Goal: Check status: Check status

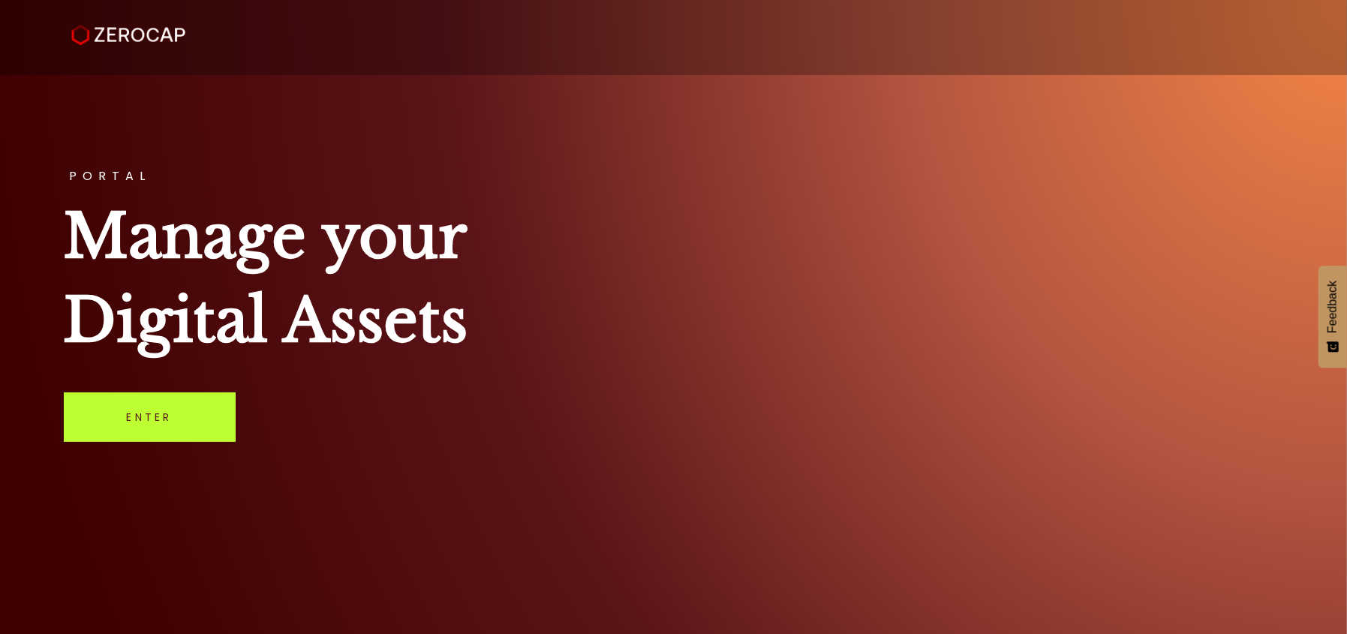
click at [171, 419] on link "Enter" at bounding box center [150, 417] width 172 height 50
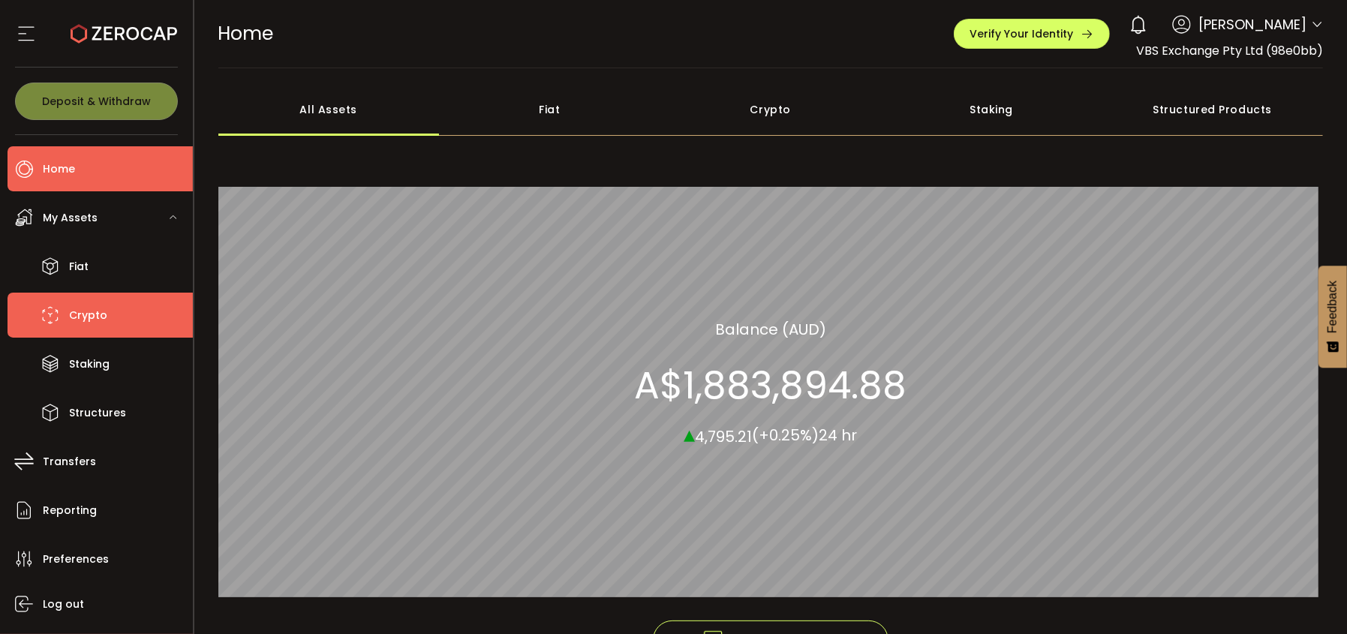
click at [76, 320] on span "Crypto" at bounding box center [88, 316] width 38 height 22
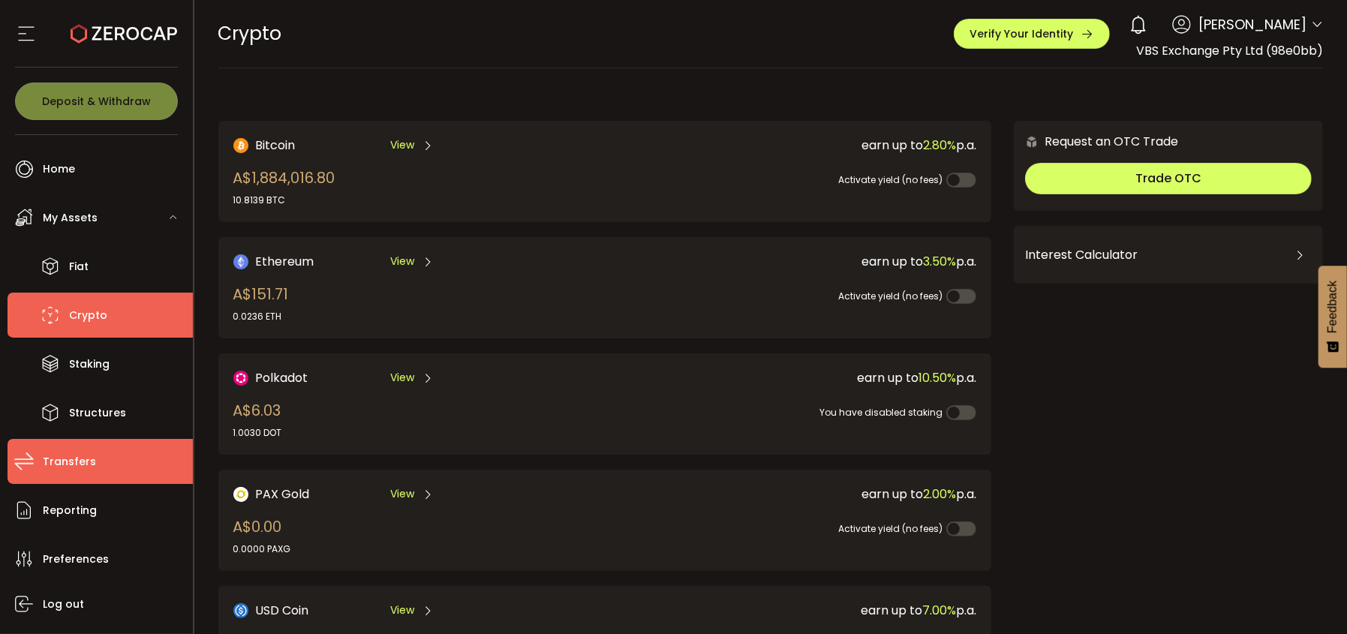
click at [58, 463] on span "Transfers" at bounding box center [69, 462] width 53 height 22
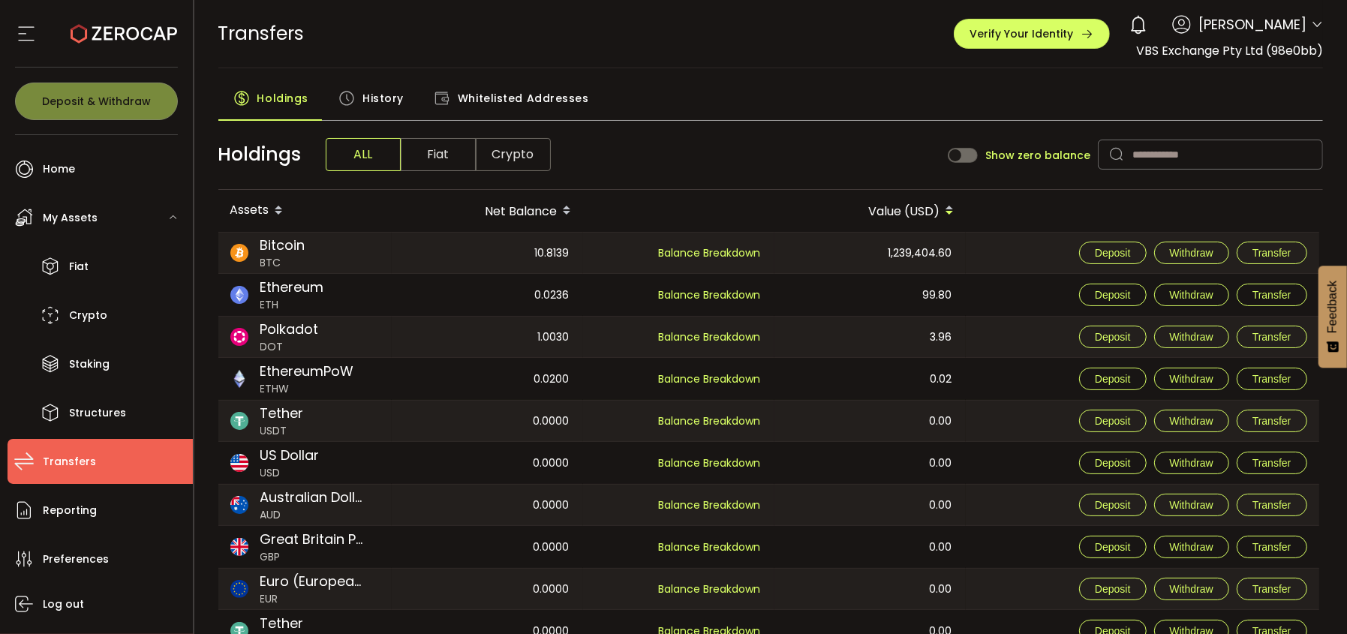
click at [270, 245] on span "Bitcoin" at bounding box center [282, 245] width 45 height 20
click at [365, 104] on span "History" at bounding box center [382, 98] width 41 height 30
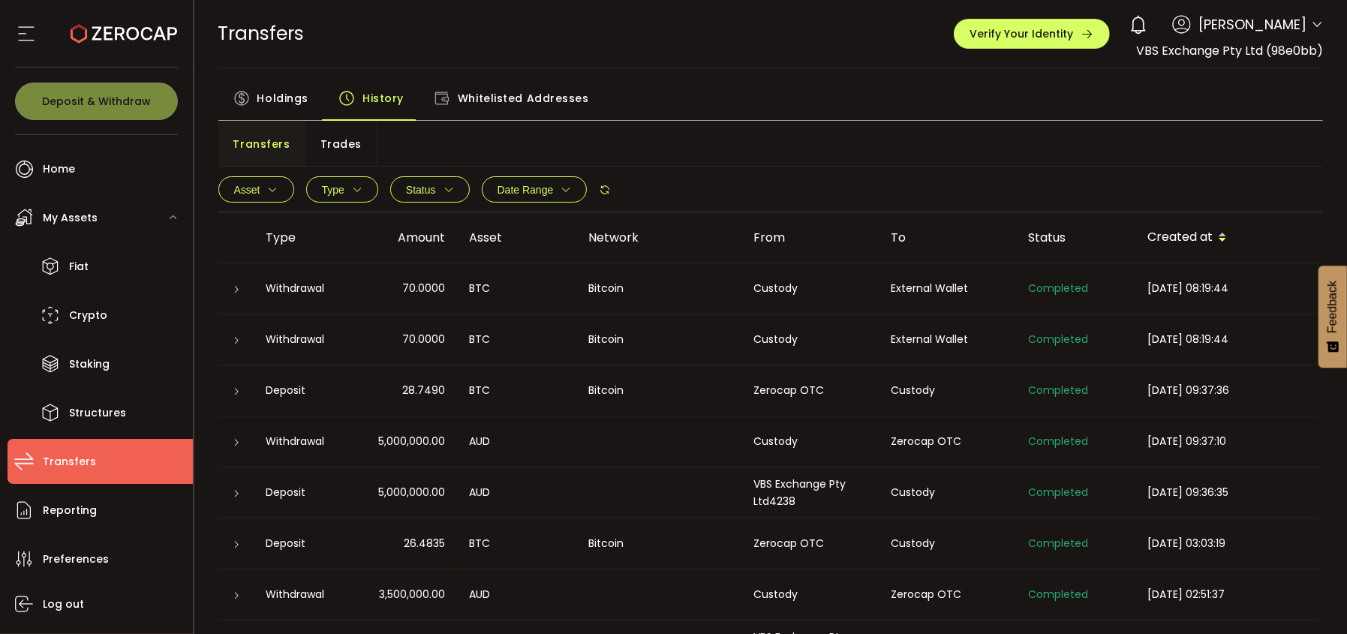
click at [233, 287] on icon at bounding box center [237, 289] width 9 height 9
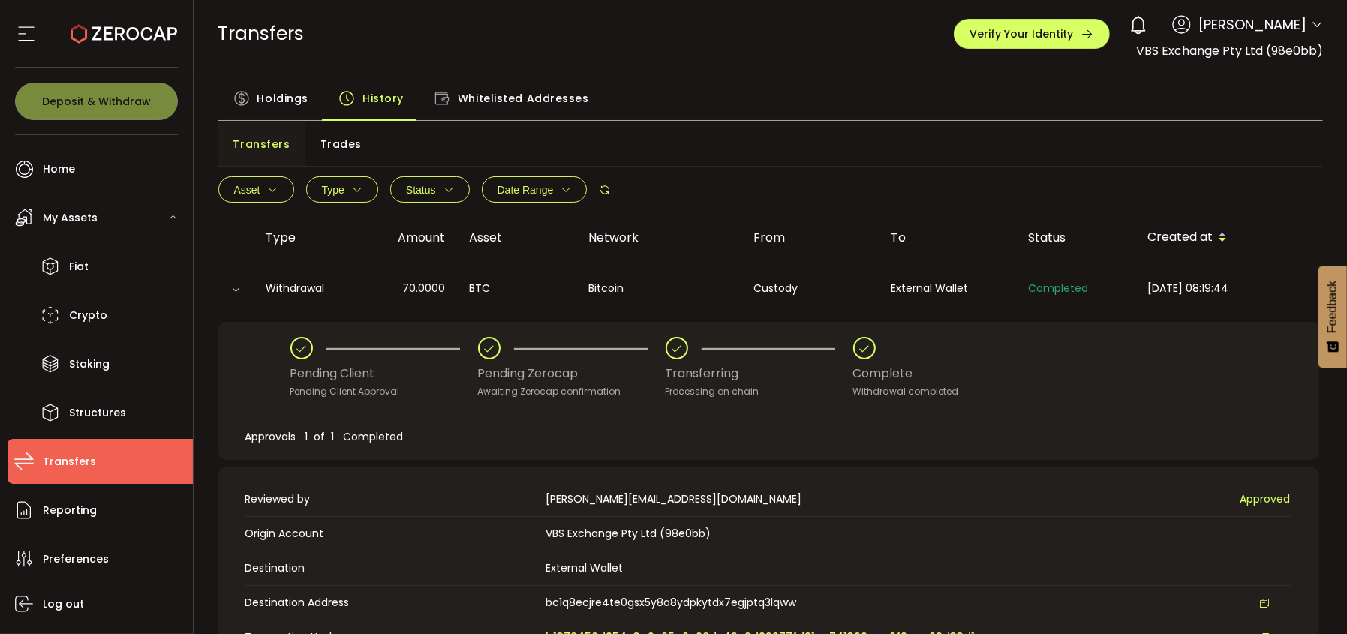
click at [894, 112] on div "Holdings History Whitelisted Addresses" at bounding box center [770, 102] width 1105 height 38
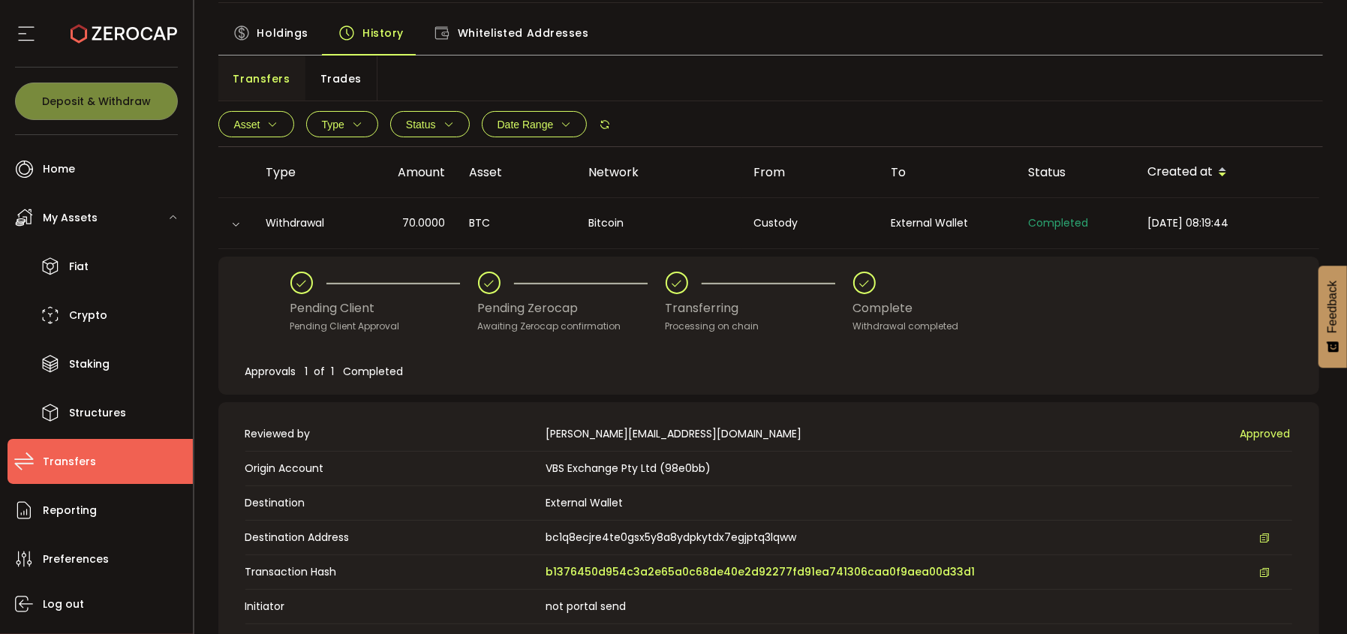
scroll to position [225, 0]
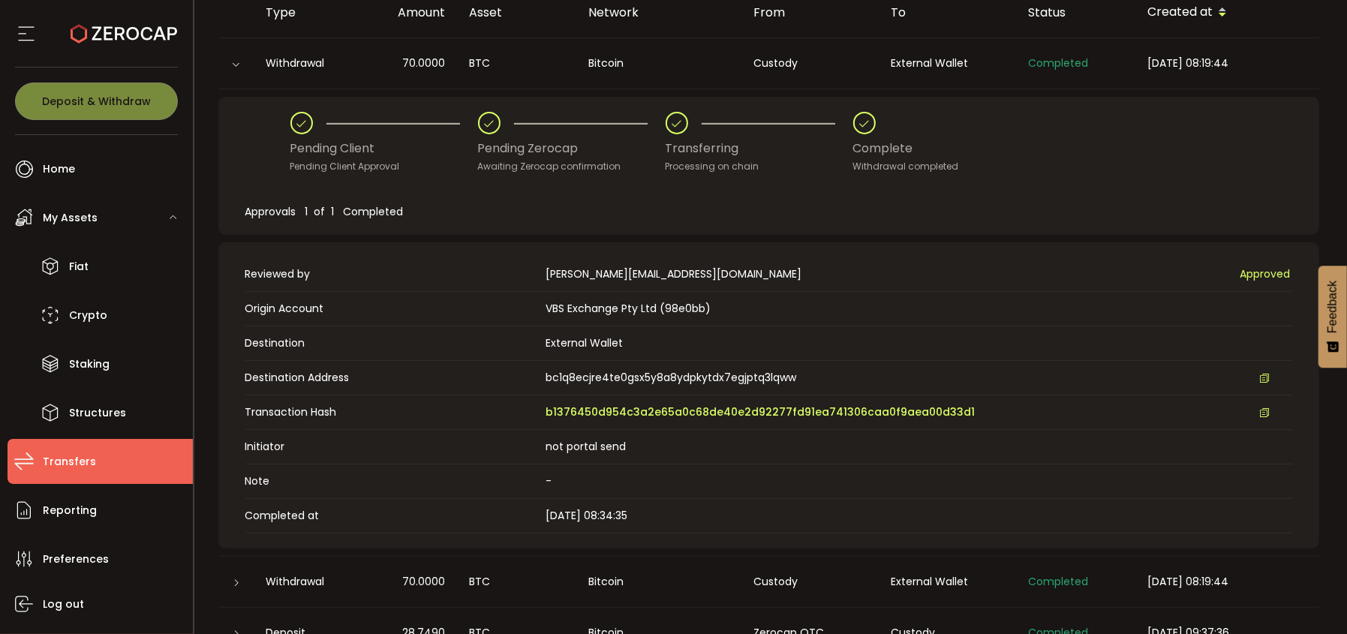
drag, startPoint x: 623, startPoint y: 515, endPoint x: 674, endPoint y: 515, distance: 51.0
click at [674, 515] on span "2025-09-25 08:34:35" at bounding box center [918, 516] width 746 height 16
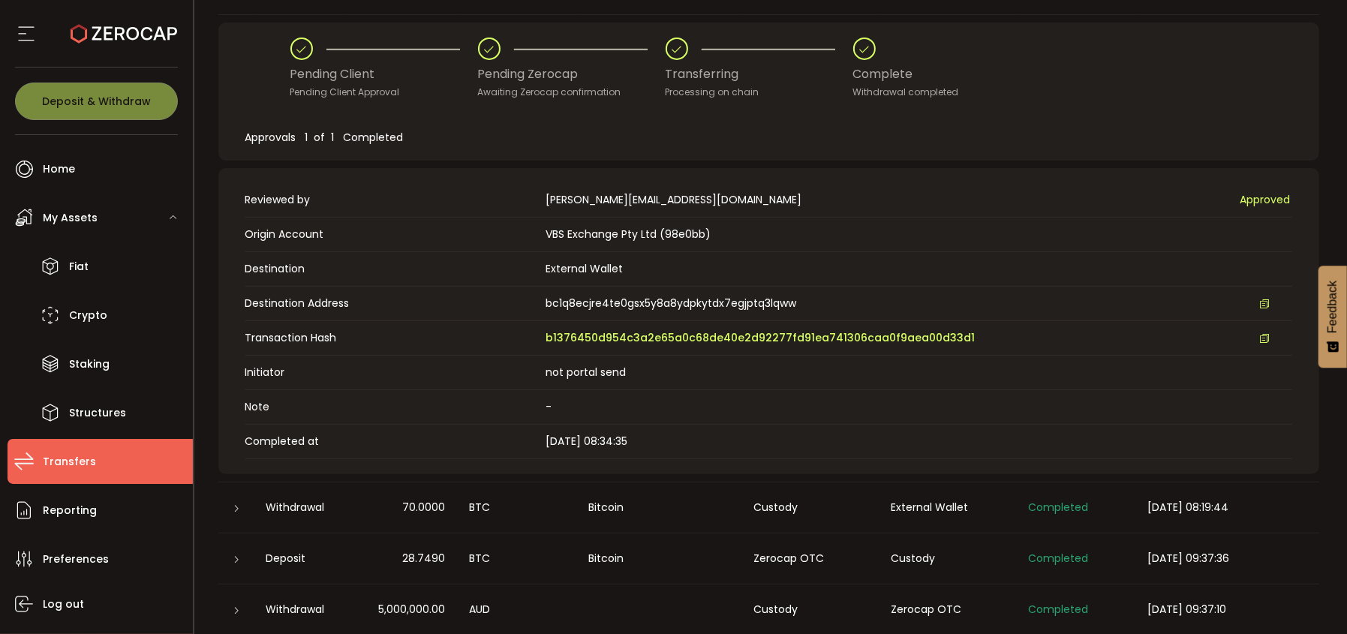
scroll to position [374, 0]
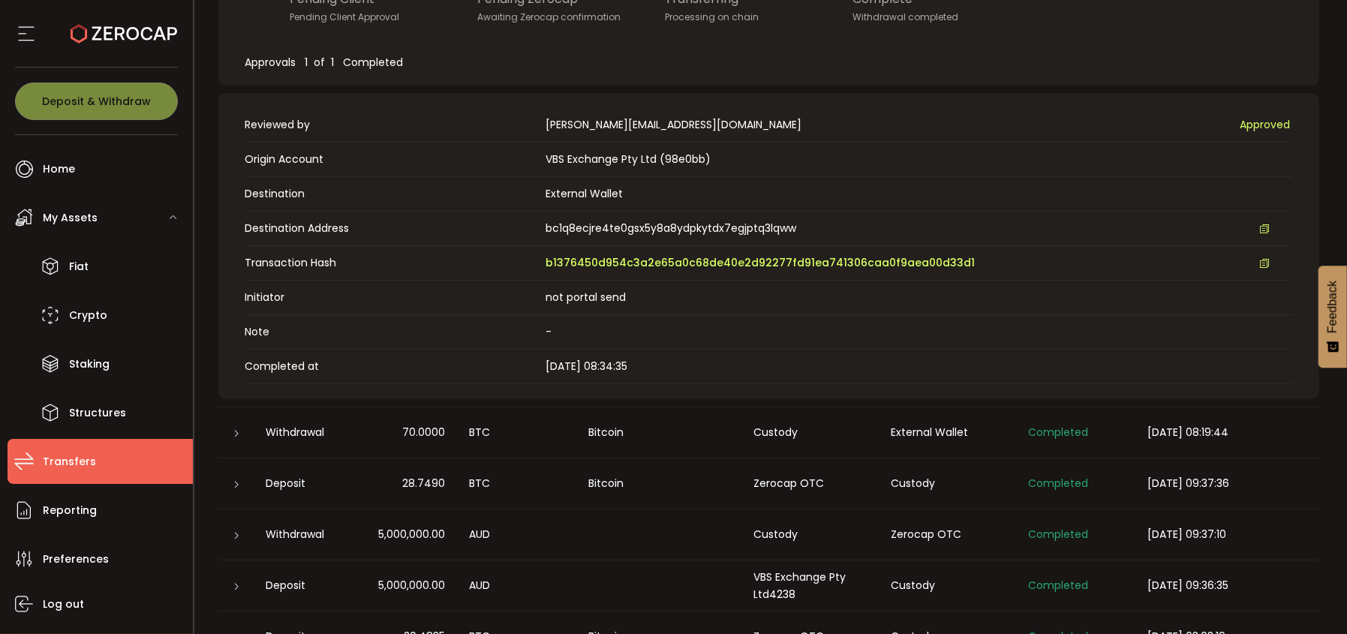
click at [234, 429] on icon at bounding box center [237, 433] width 9 height 9
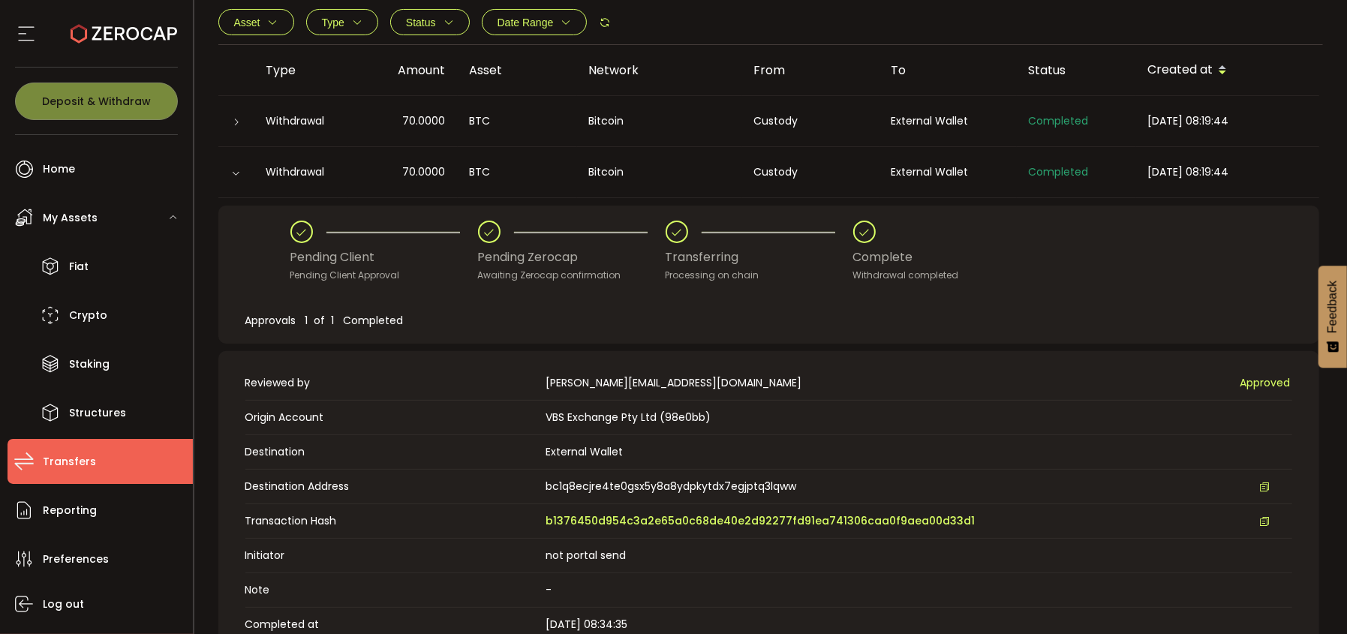
scroll to position [74, 0]
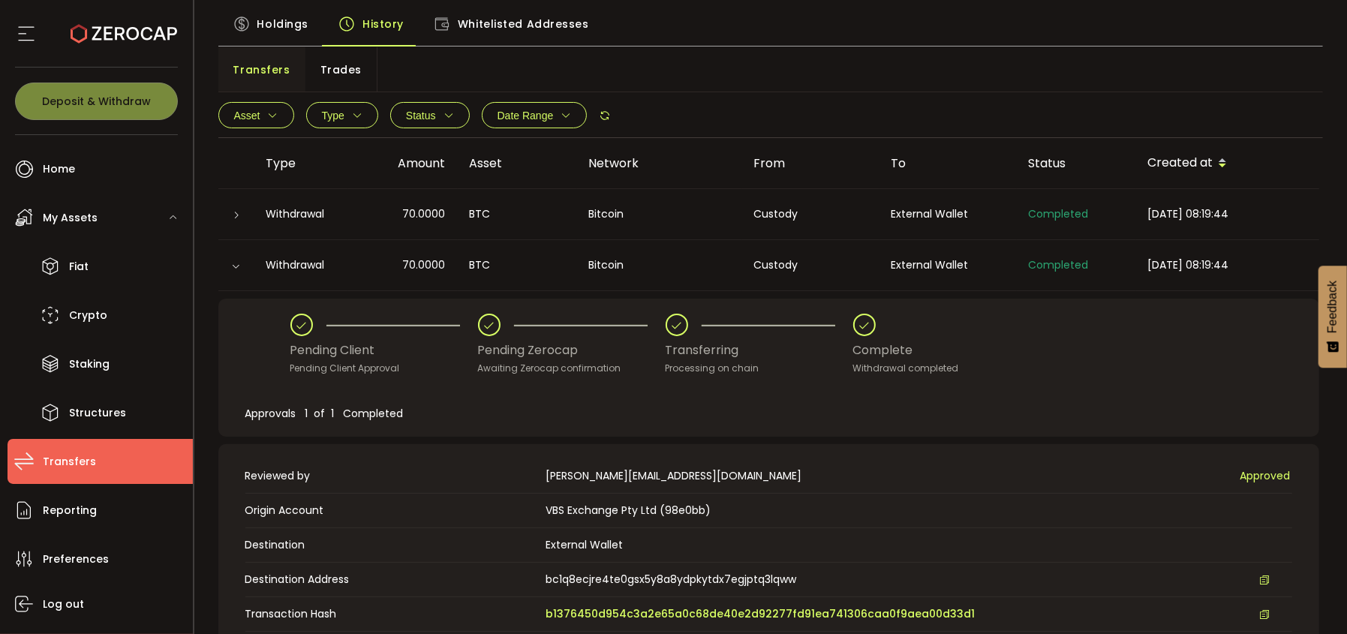
click at [233, 266] on icon at bounding box center [235, 266] width 9 height 9
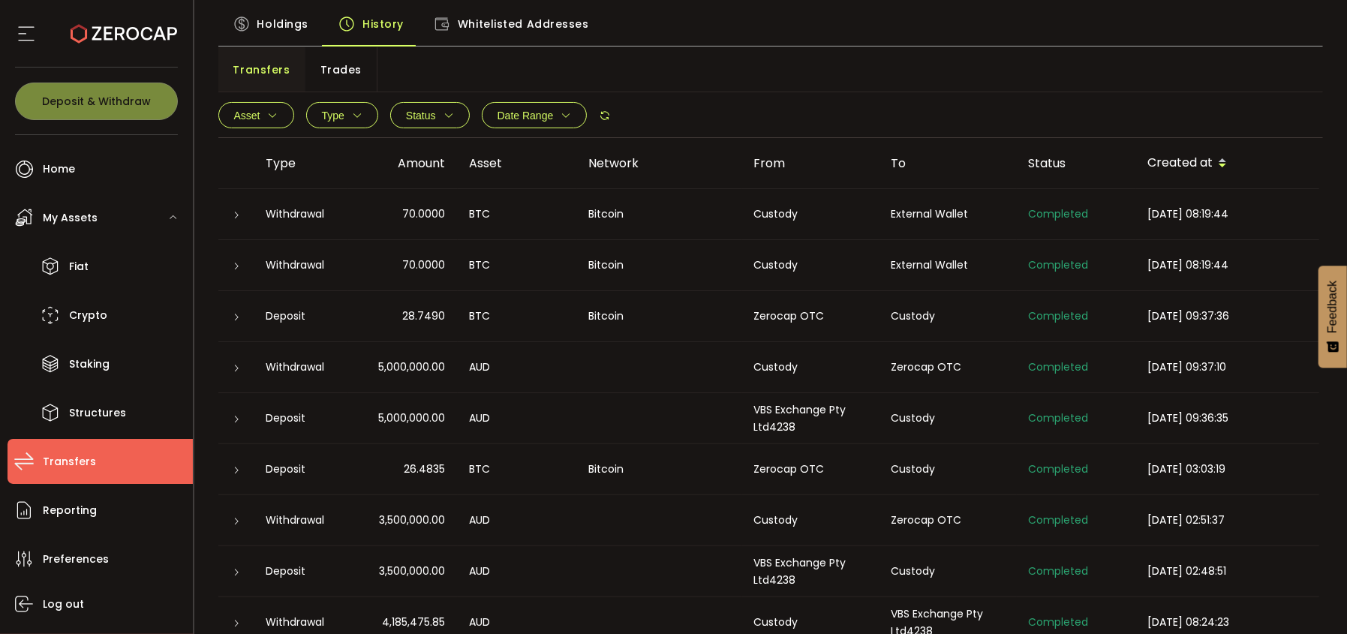
click at [237, 265] on icon at bounding box center [237, 266] width 9 height 9
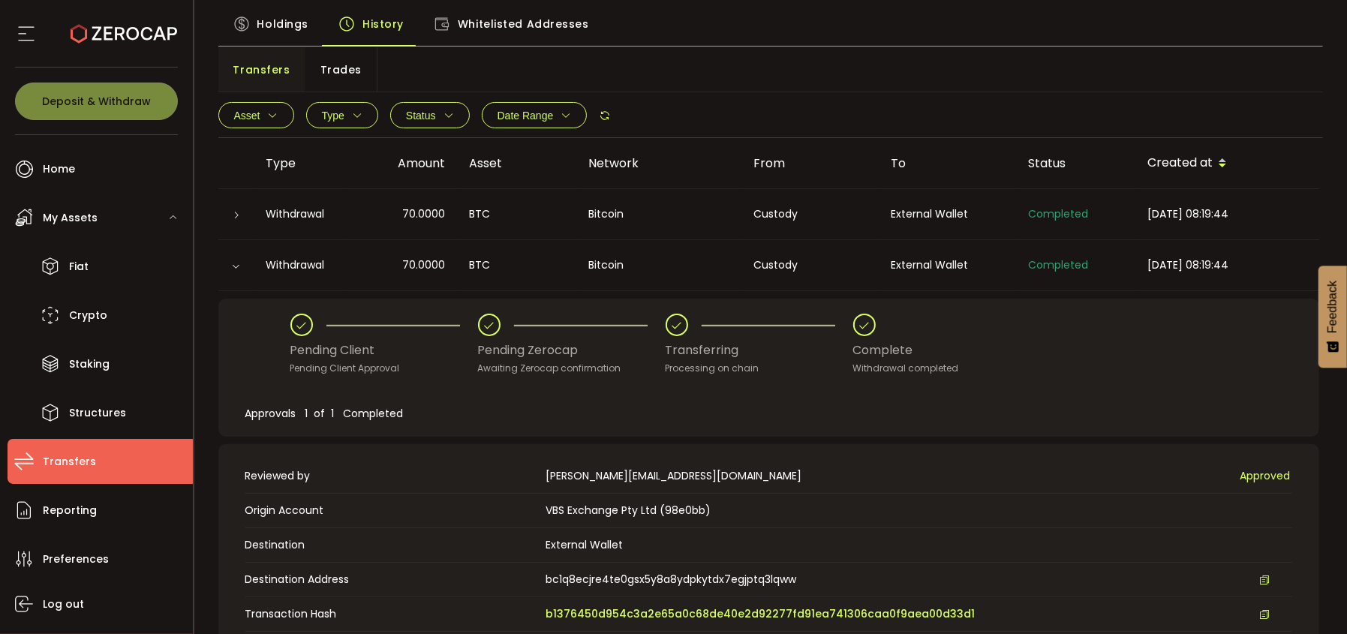
click at [233, 265] on icon at bounding box center [235, 266] width 9 height 9
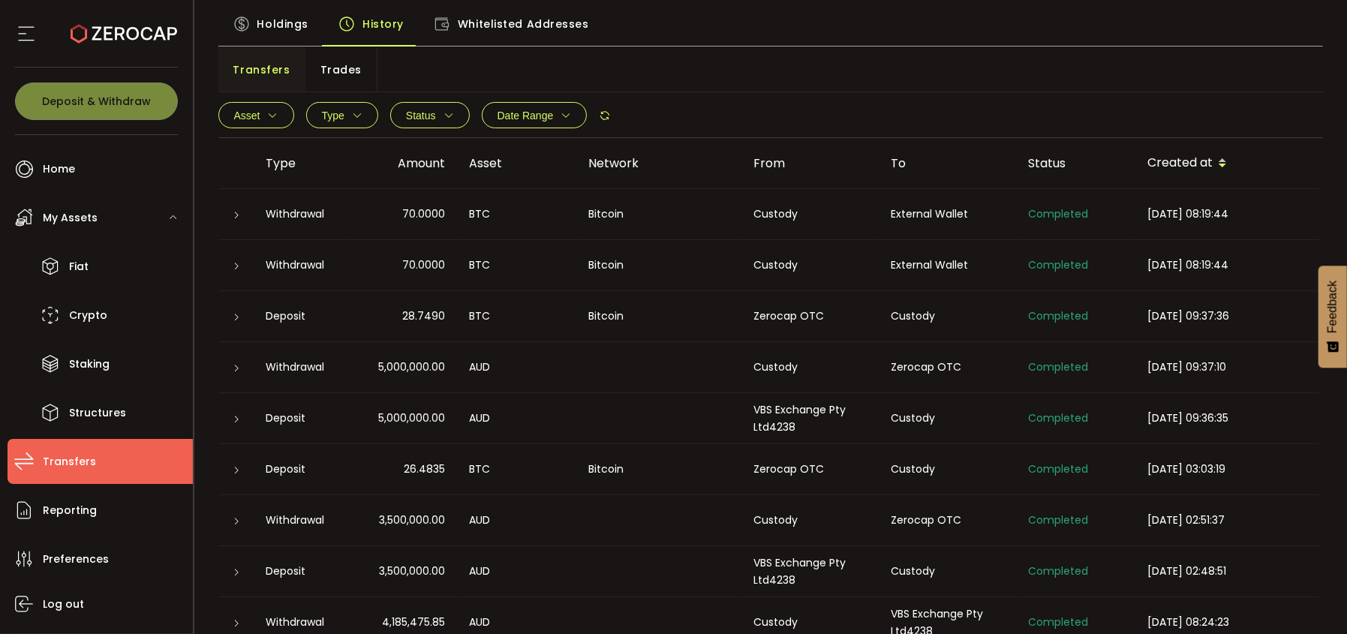
click at [235, 319] on icon at bounding box center [237, 317] width 9 height 9
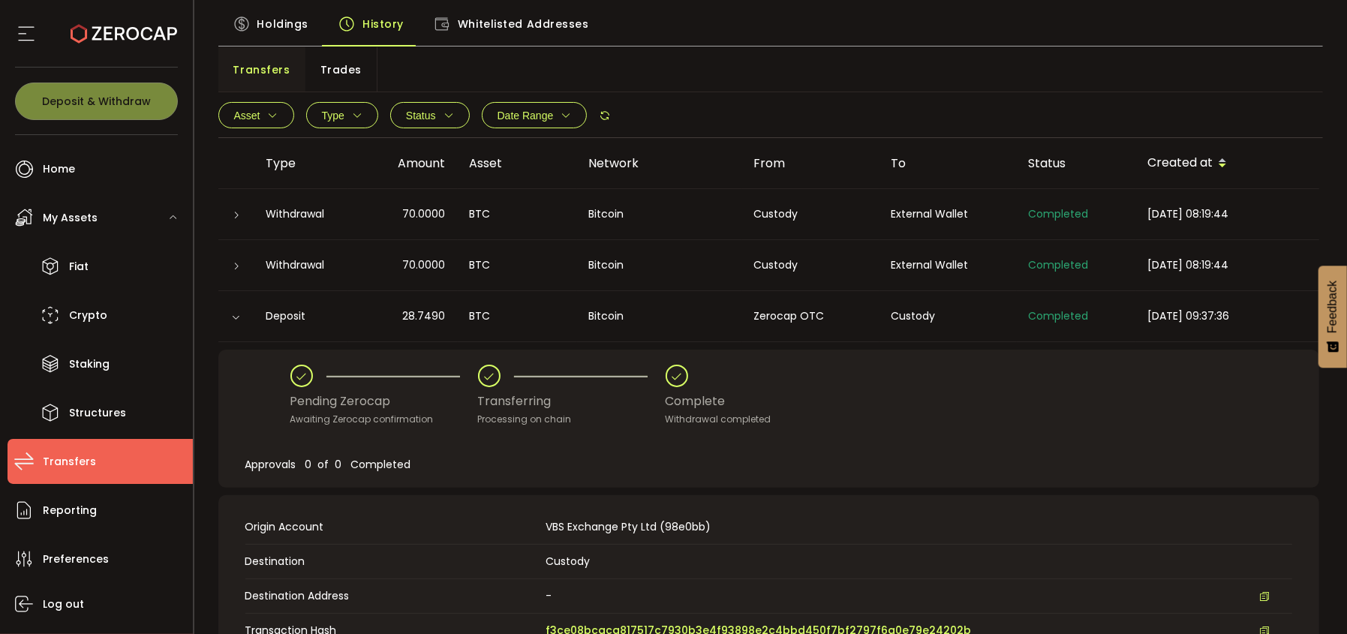
click at [235, 319] on icon at bounding box center [235, 317] width 9 height 9
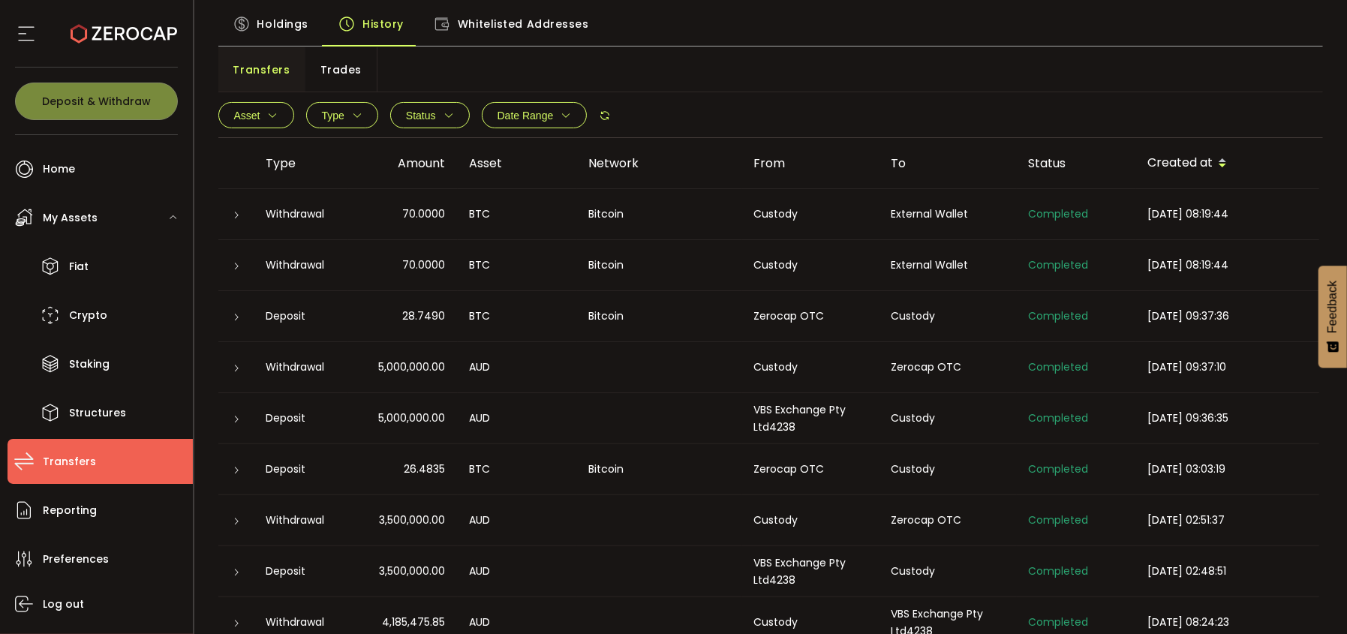
click at [236, 266] on icon at bounding box center [237, 266] width 9 height 9
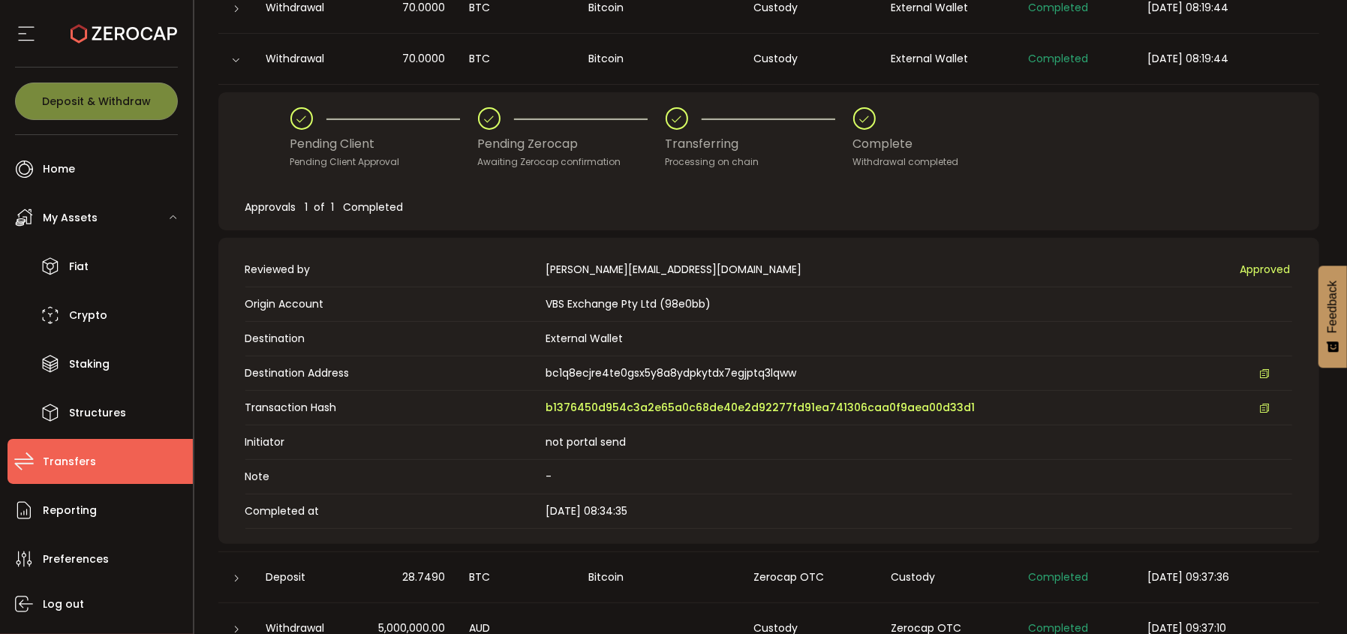
scroll to position [299, 0]
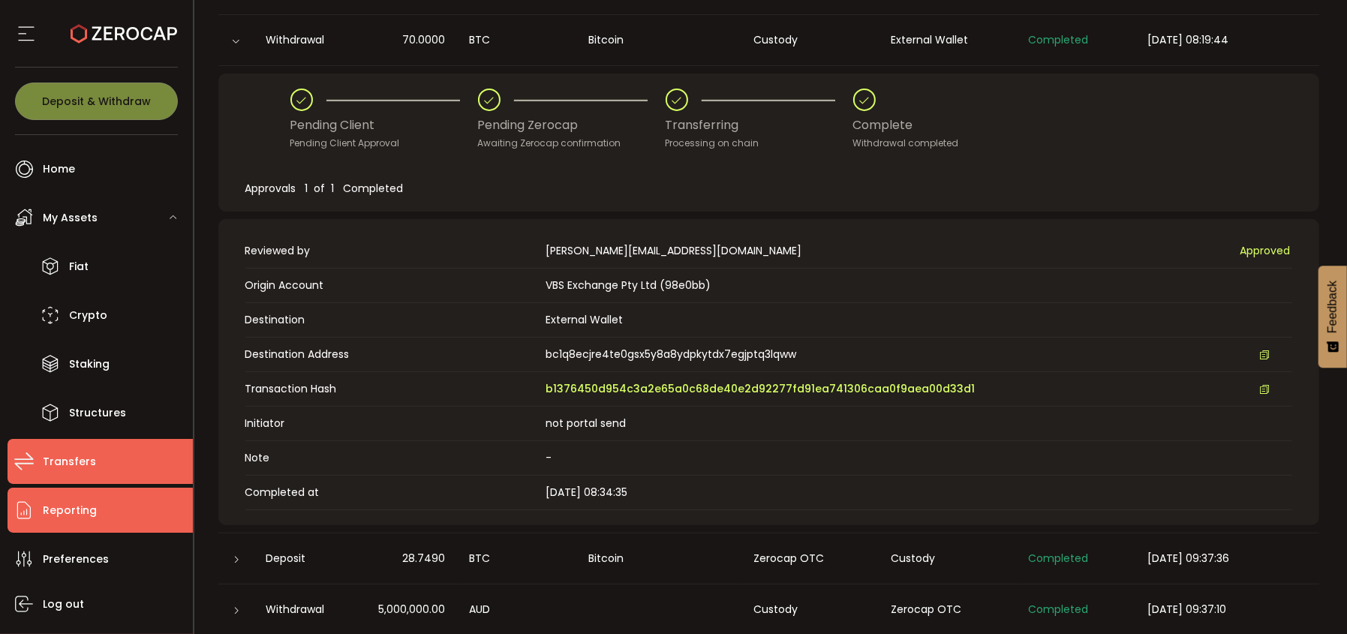
click at [57, 514] on span "Reporting" at bounding box center [70, 511] width 54 height 22
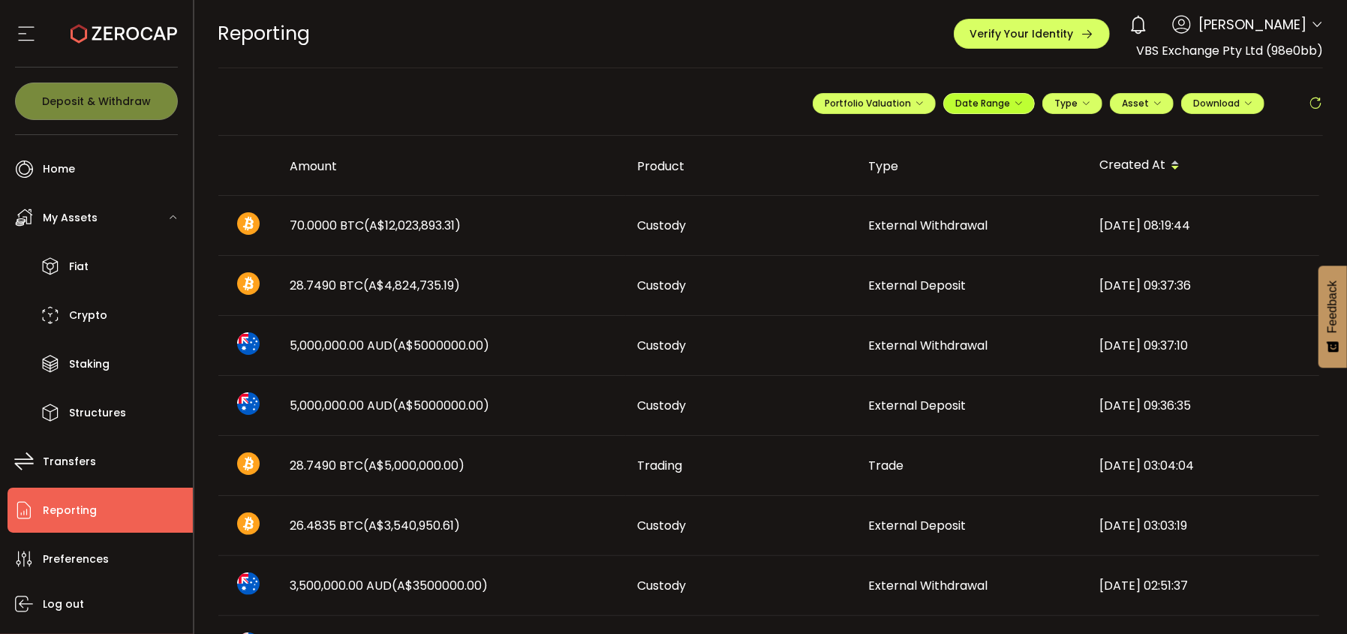
click at [1016, 104] on icon "button" at bounding box center [1017, 103] width 9 height 9
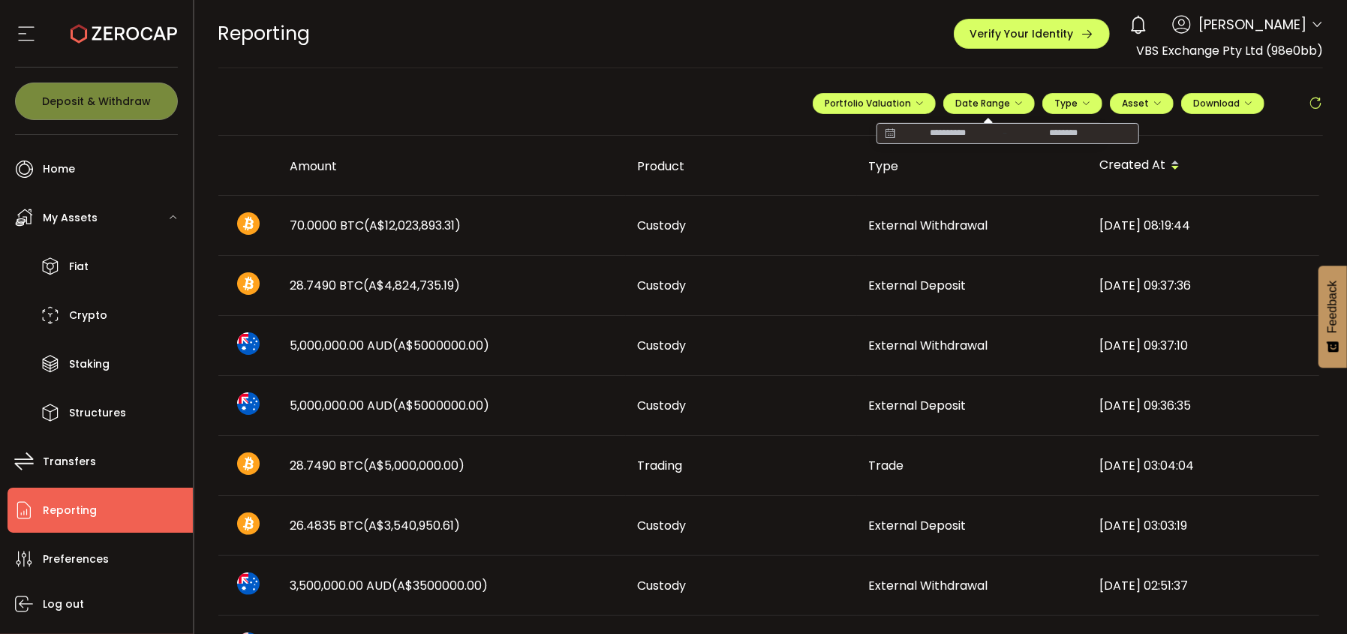
click at [940, 133] on input at bounding box center [947, 133] width 96 height 15
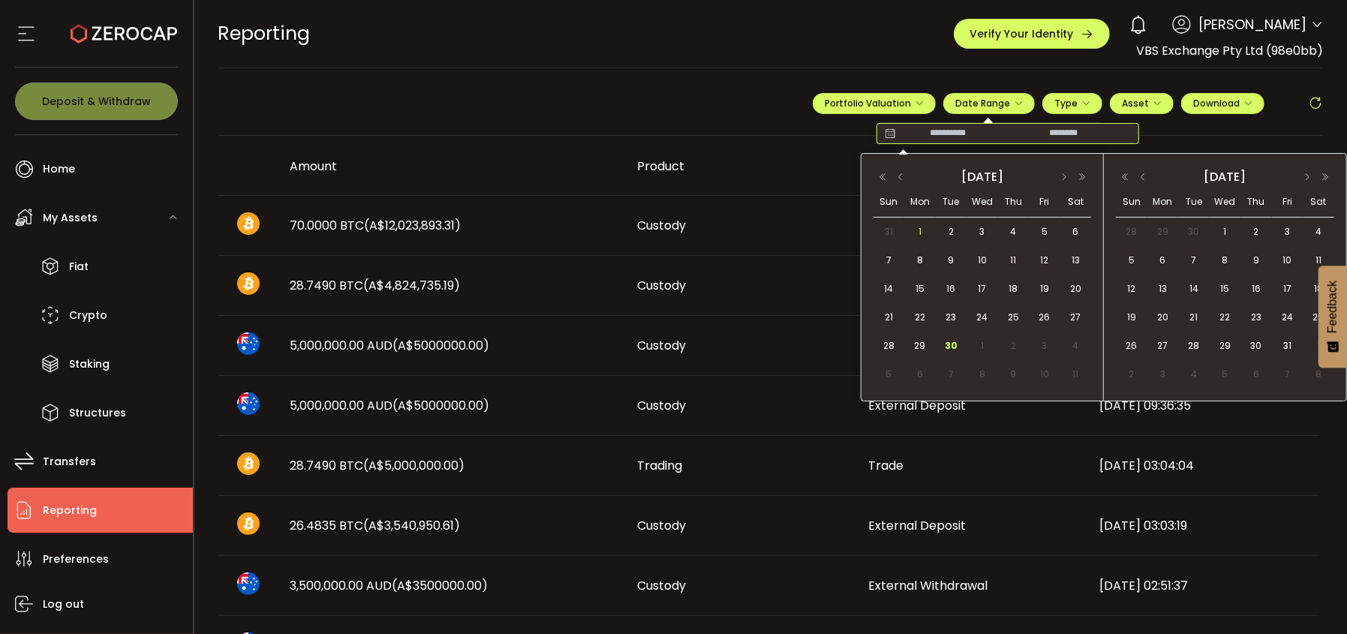
click at [917, 227] on span "1" at bounding box center [920, 232] width 18 height 18
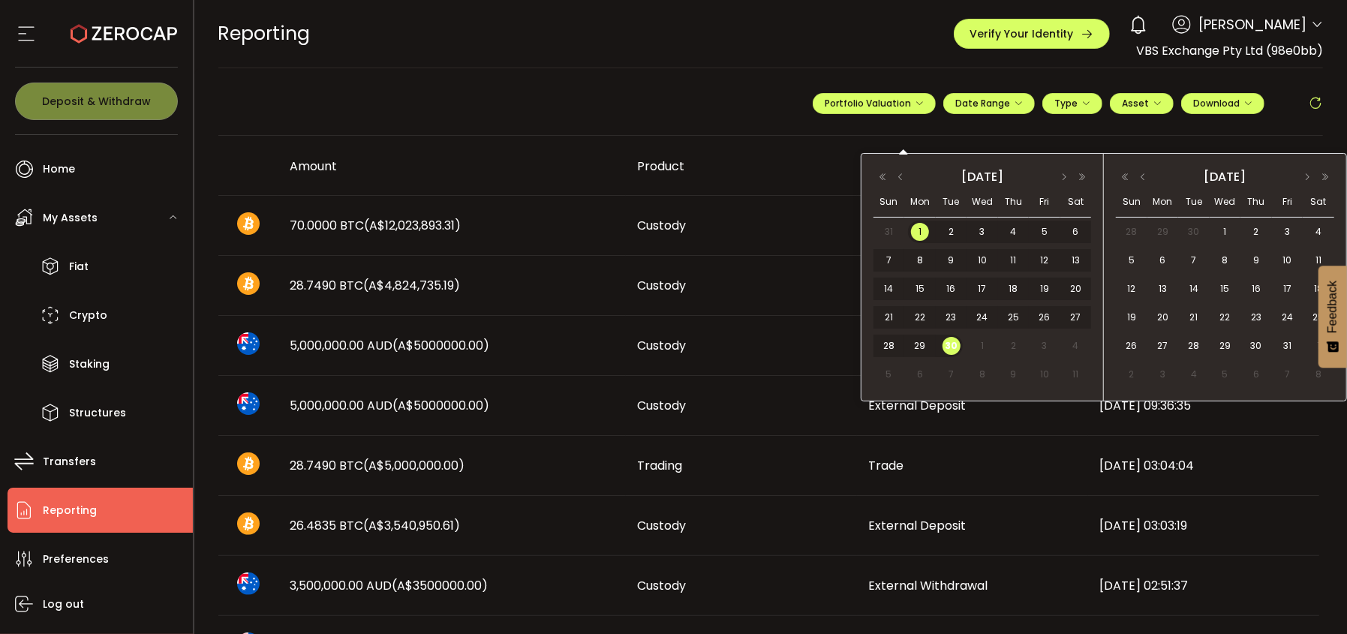
click at [951, 347] on span "30" at bounding box center [951, 346] width 18 height 18
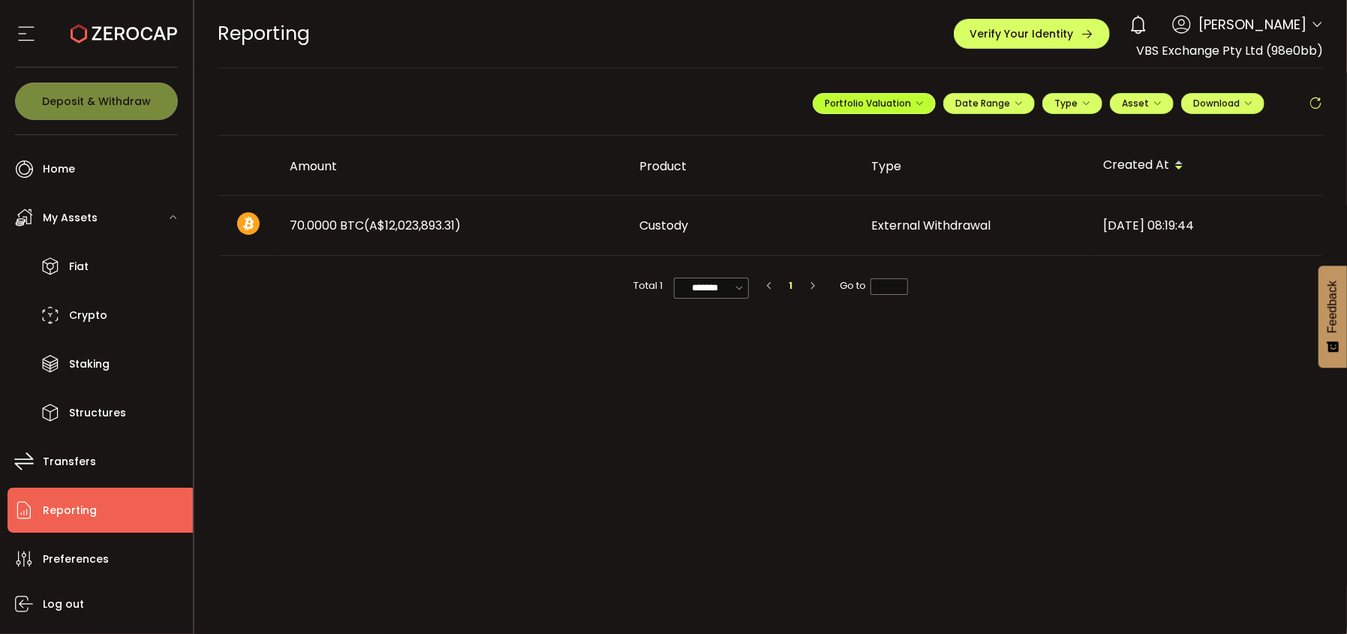
click at [875, 103] on span "Portfolio Valuation" at bounding box center [873, 103] width 99 height 13
click at [920, 143] on span "Portfolio Valuation" at bounding box center [922, 139] width 83 height 14
click at [857, 103] on span "Portfolio Valuation" at bounding box center [873, 103] width 99 height 13
click at [1245, 104] on icon "button" at bounding box center [1247, 103] width 9 height 9
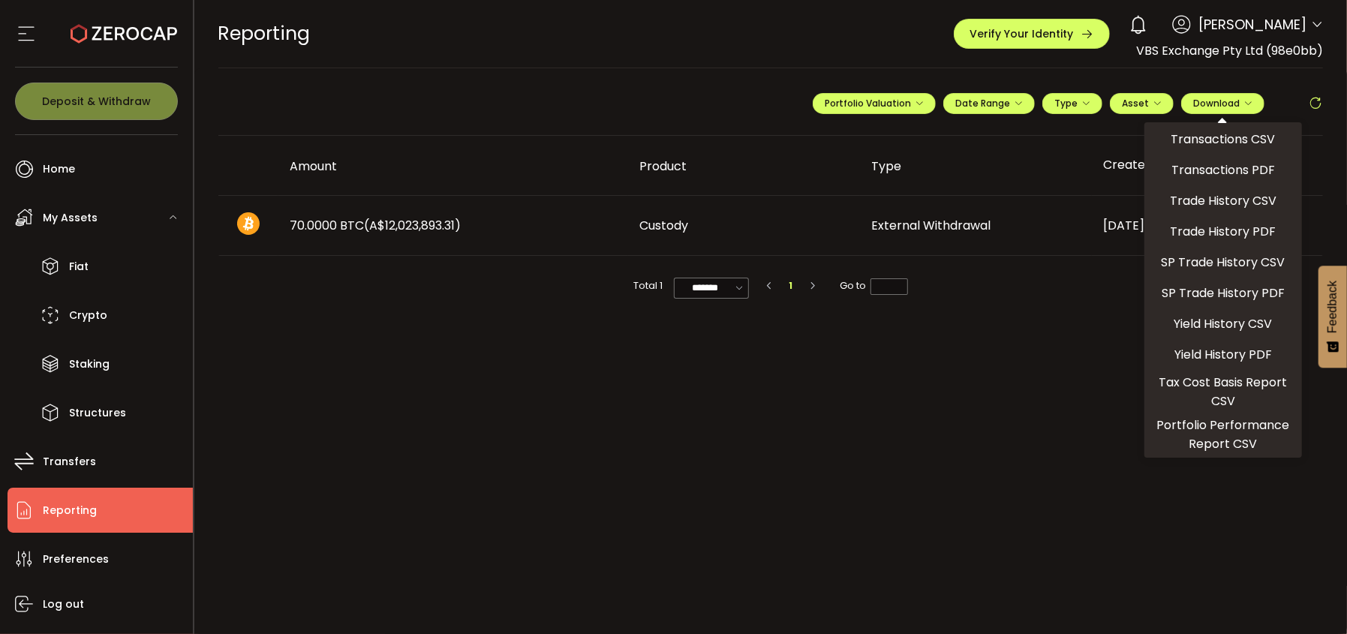
click at [527, 380] on main "**********" at bounding box center [770, 351] width 1153 height 566
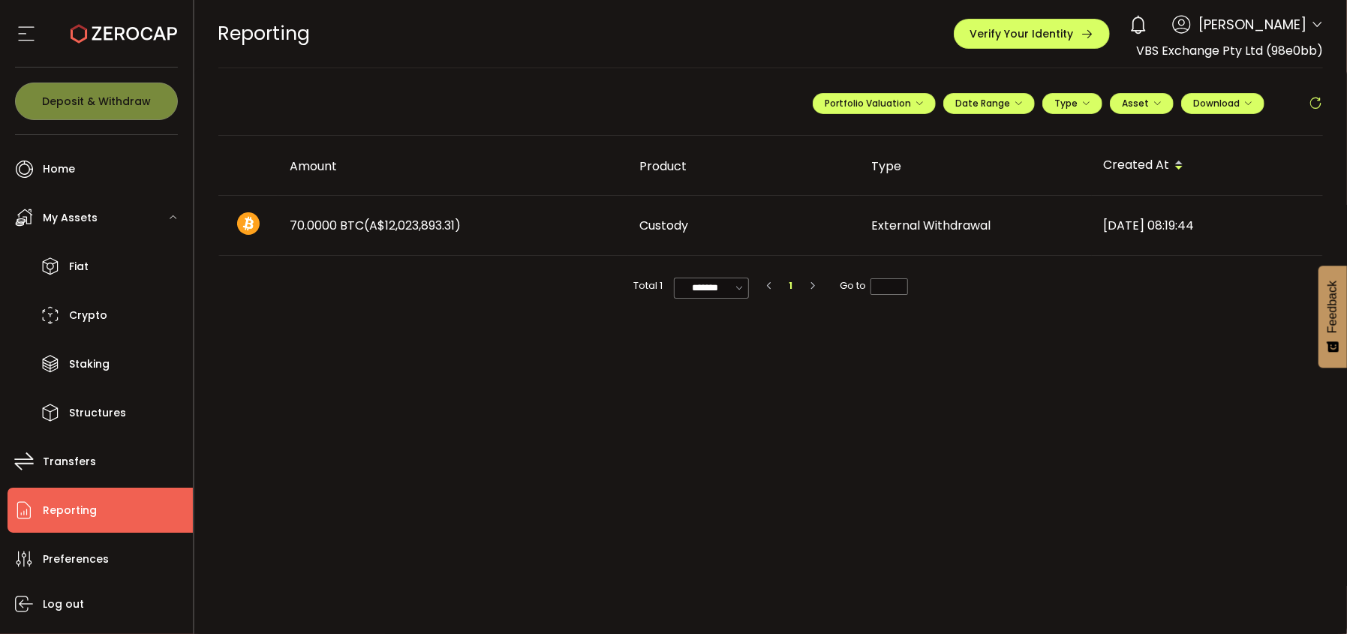
click at [75, 512] on span "Reporting" at bounding box center [70, 511] width 54 height 22
click at [89, 497] on li "Reporting" at bounding box center [100, 510] width 185 height 45
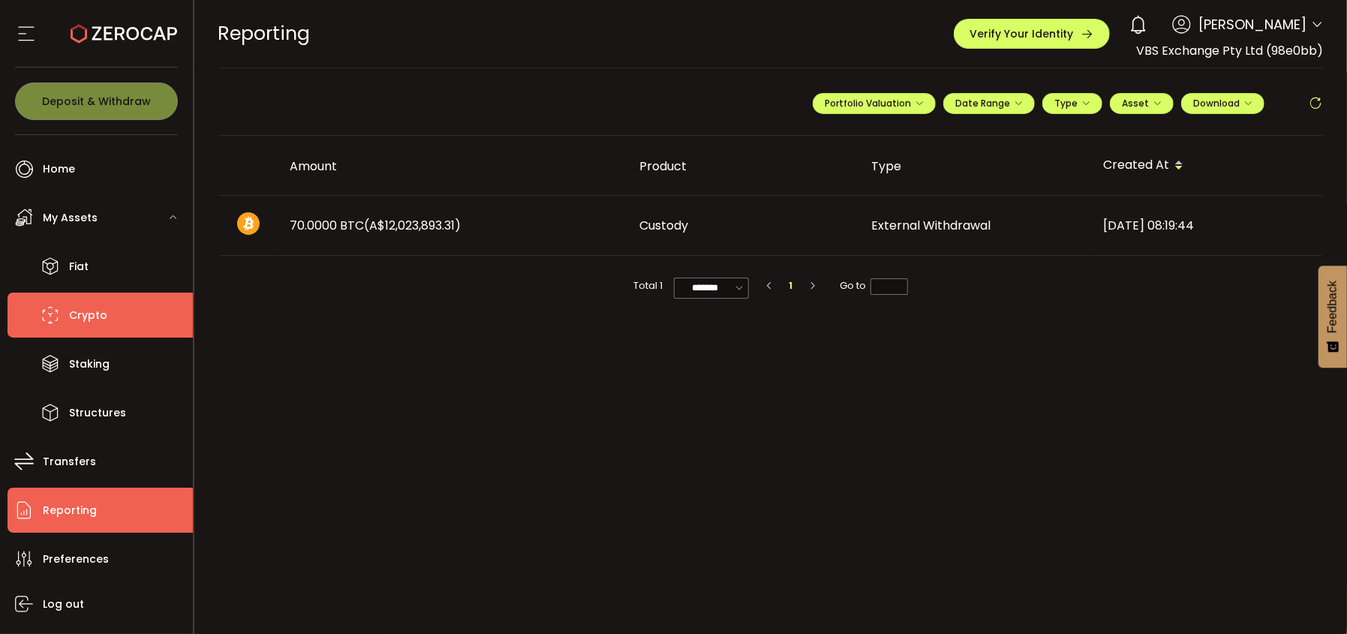
click at [60, 314] on icon at bounding box center [50, 315] width 23 height 23
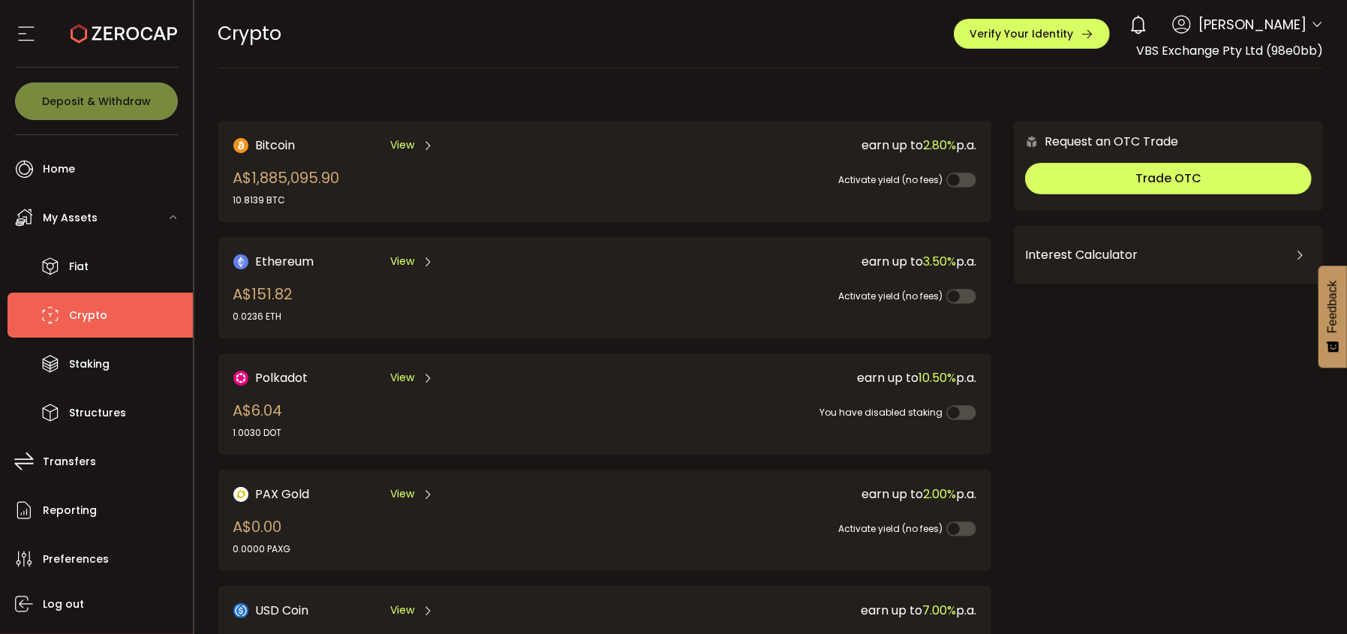
click at [404, 143] on span "View" at bounding box center [402, 145] width 24 height 16
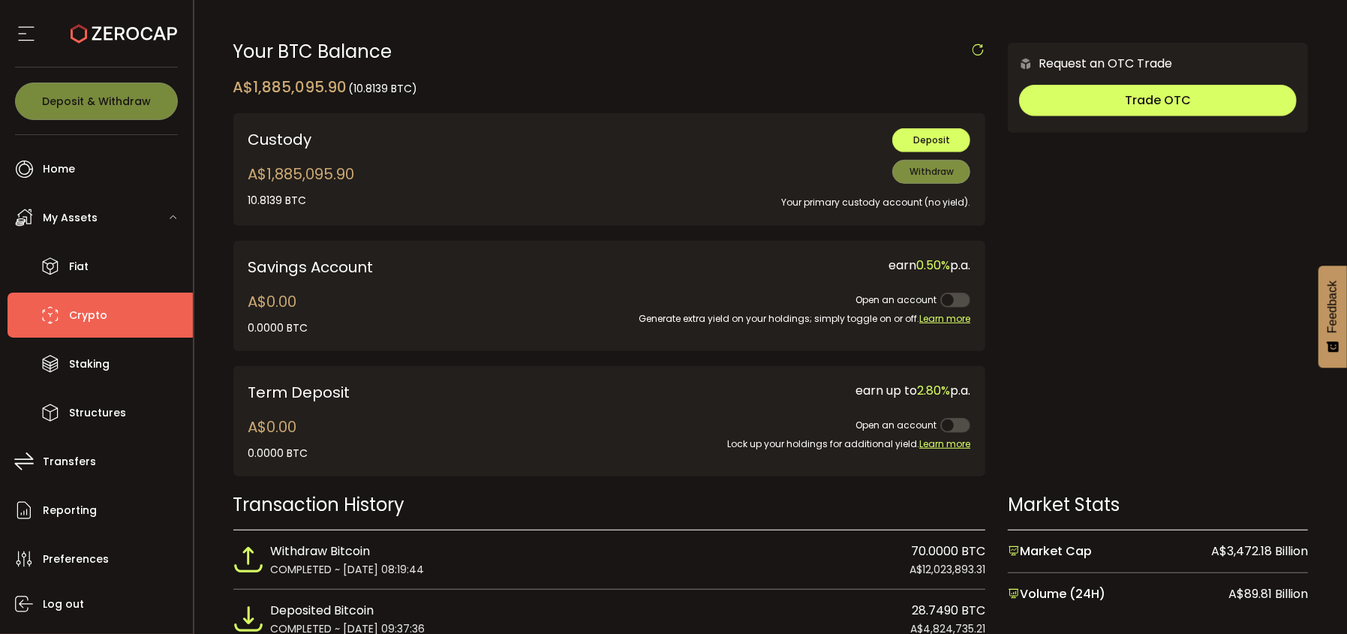
scroll to position [524, 0]
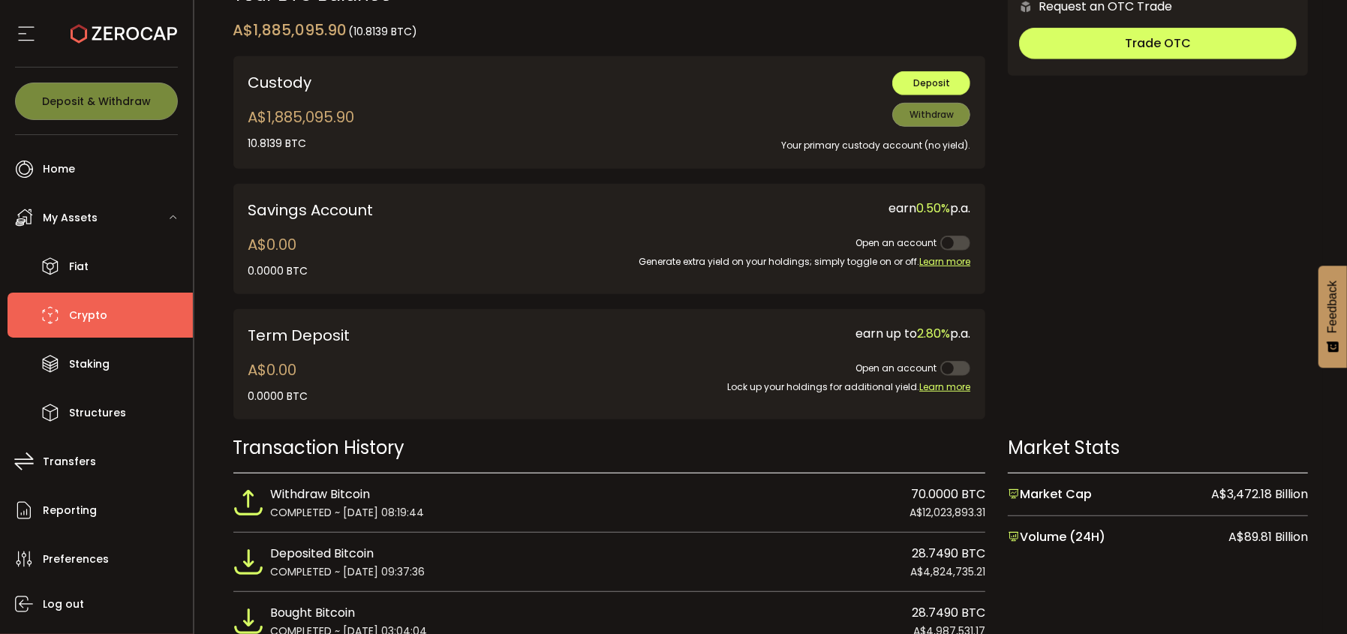
click at [935, 498] on span "70.0000 BTC" at bounding box center [948, 495] width 74 height 20
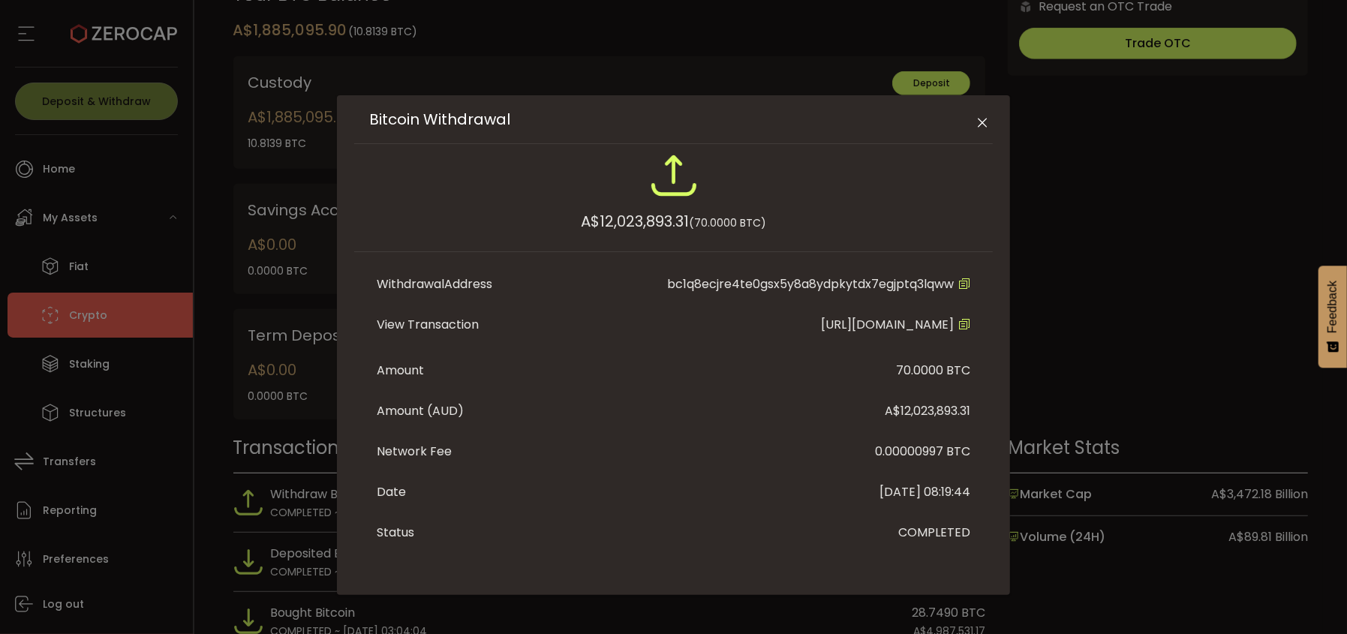
click at [958, 330] on icon "Bitcoin Withdrawal" at bounding box center [964, 324] width 12 height 12
click at [958, 281] on icon "Bitcoin Withdrawal" at bounding box center [964, 284] width 12 height 12
click at [958, 330] on icon "Bitcoin Withdrawal" at bounding box center [964, 324] width 12 height 12
drag, startPoint x: 962, startPoint y: 284, endPoint x: 1235, endPoint y: 250, distance: 275.1
click at [962, 286] on icon "Bitcoin Withdrawal" at bounding box center [964, 284] width 12 height 12
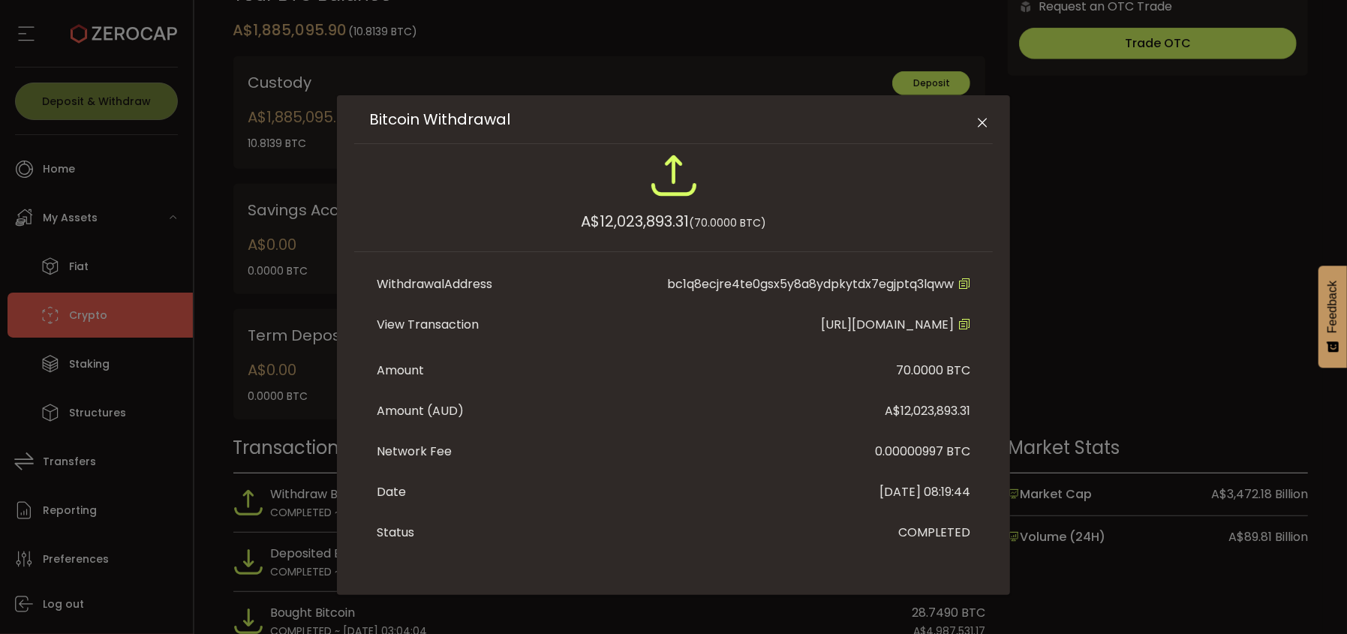
click at [980, 120] on icon "Close" at bounding box center [981, 123] width 15 height 15
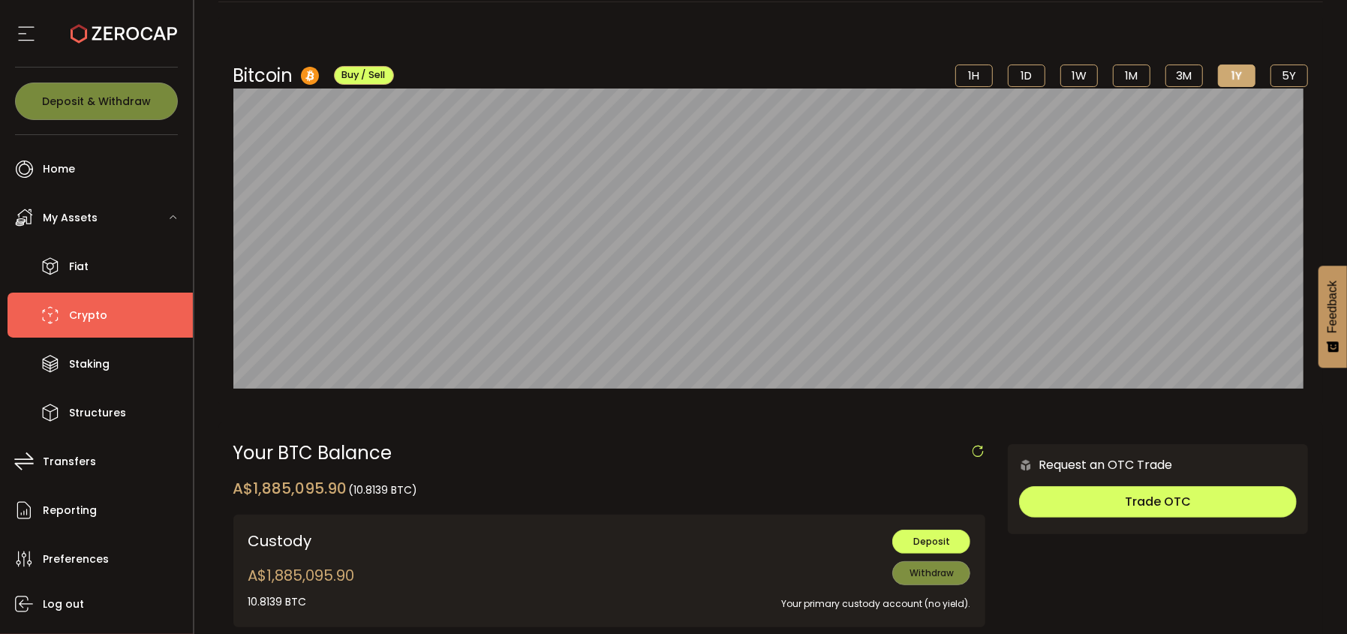
scroll to position [0, 0]
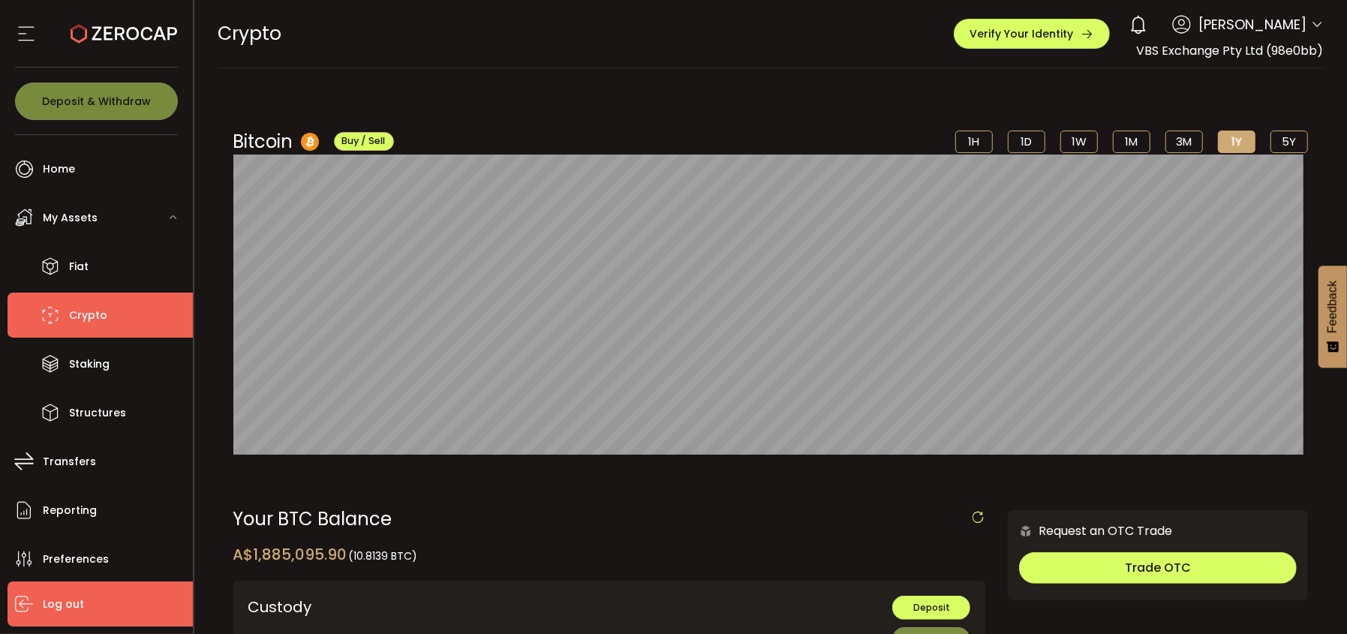
click at [52, 601] on span "Log out" at bounding box center [63, 604] width 41 height 22
